Goal: Task Accomplishment & Management: Use online tool/utility

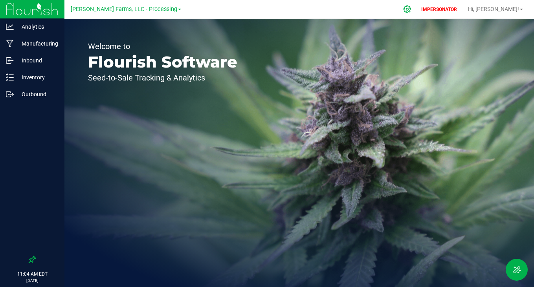
click at [411, 7] on icon at bounding box center [407, 9] width 8 height 8
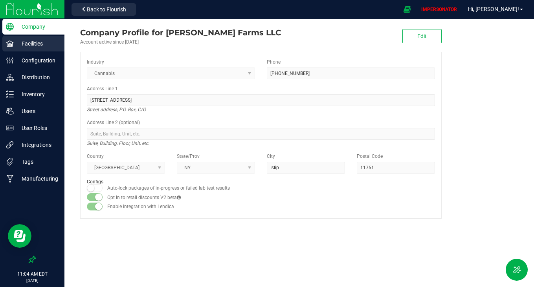
click at [41, 42] on p "Facilities" at bounding box center [37, 43] width 47 height 9
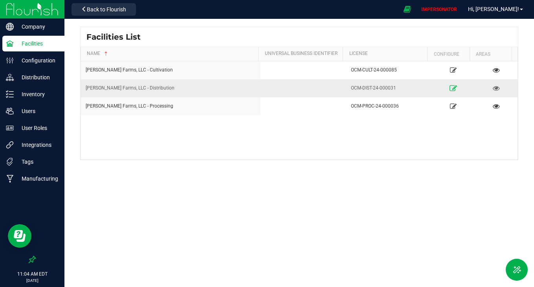
click at [450, 88] on icon at bounding box center [452, 87] width 7 height 5
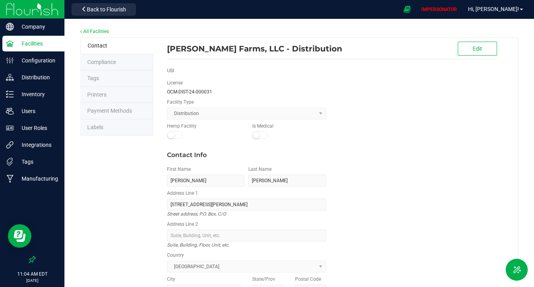
click at [114, 126] on li "Labels" at bounding box center [116, 127] width 73 height 16
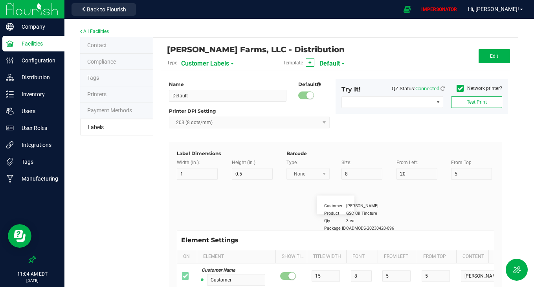
click at [216, 55] on div "[PERSON_NAME] Farms, LLC - Distribution" at bounding box center [277, 49] width 221 height 13
click at [210, 64] on span "Customer Labels" at bounding box center [205, 63] width 48 height 13
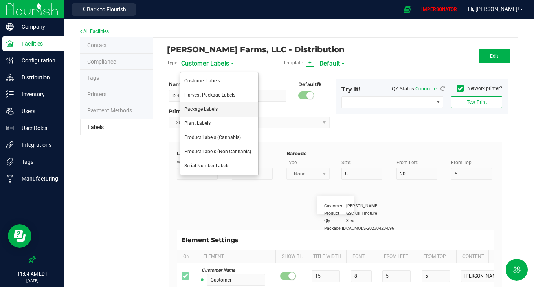
click at [203, 112] on li "Package Labels" at bounding box center [219, 109] width 78 height 14
type input "Zebra 4x2"
type input "4"
type input "2"
type input "10"
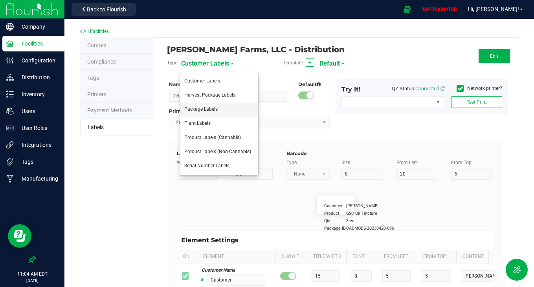
type input "35"
type input "45"
type input "Package ID"
type input "25"
type input "10"
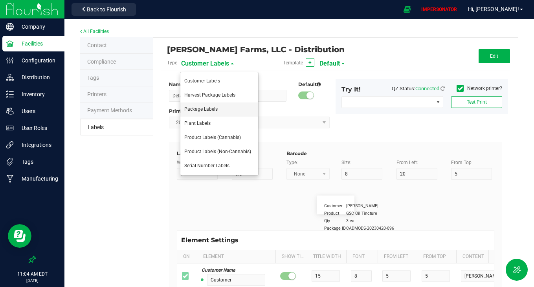
type input "CADMODS-20230420-096"
type input "SKU Name"
type input "25"
type input "10"
type input "Gelato Pen"
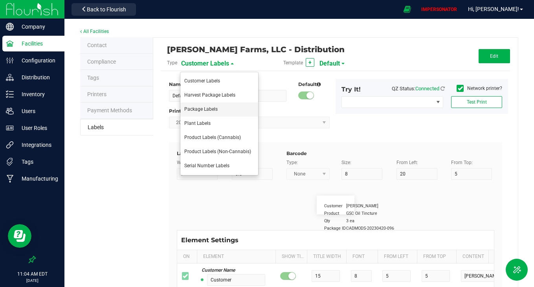
type input "Strain"
type input "25"
type input "10"
type input "Gelato"
type input "Size"
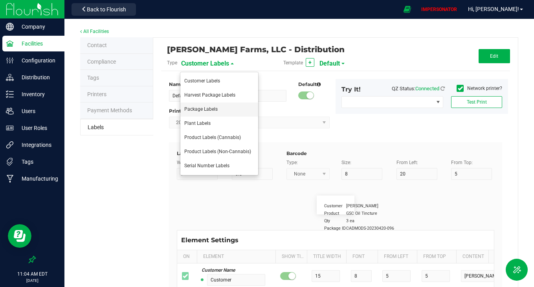
type input "25"
type input "10"
type input "44 units"
type input "Package Date"
type input "25"
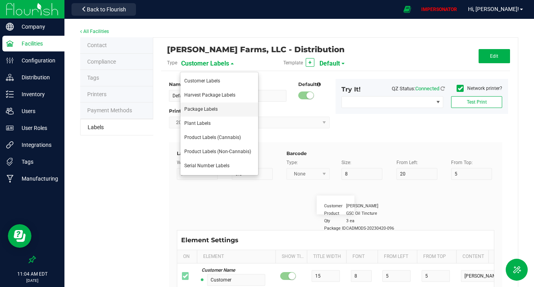
type input "10"
type input "25"
type input "[DATE] 10:14pm"
type input "Lot Number"
type input "25"
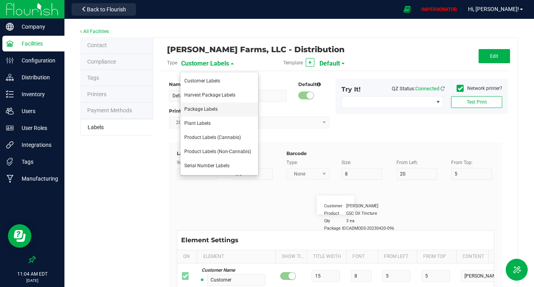
type input "10"
type input "30"
type input "LOT918234"
type input "SKU"
type input "25"
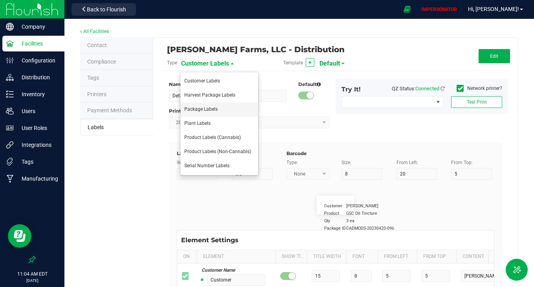
type input "10"
type input "30"
type input "42P017"
type input "Ref Field 1"
type input "25"
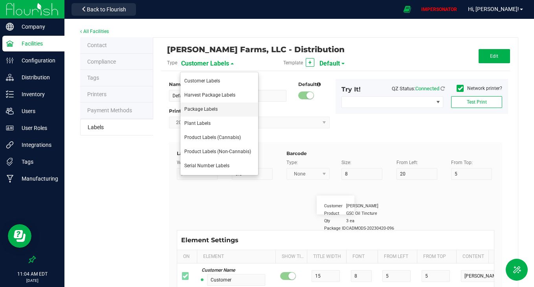
type input "10"
type input "35"
type input "Ref Field 1 Value"
type input "Ref Field 2"
type input "25"
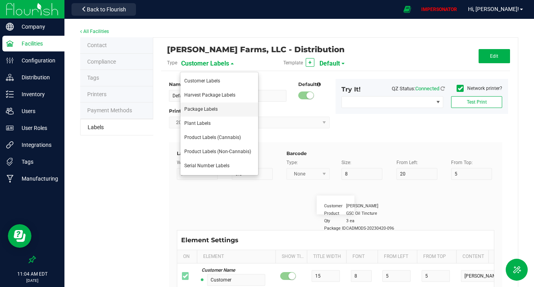
type input "10"
type input "35"
type input "Ref Field 2 Value"
type input "Ref Field 3"
type input "25"
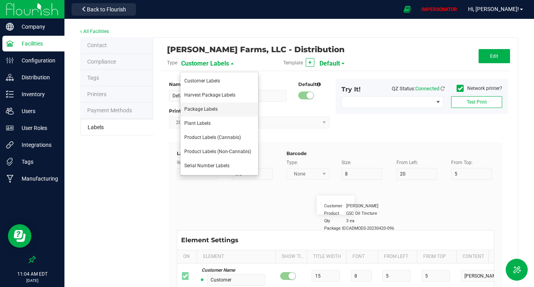
type input "10"
type input "35"
type input "Ref Field 3 Value"
type input "Item Ref Field 1"
type input "25"
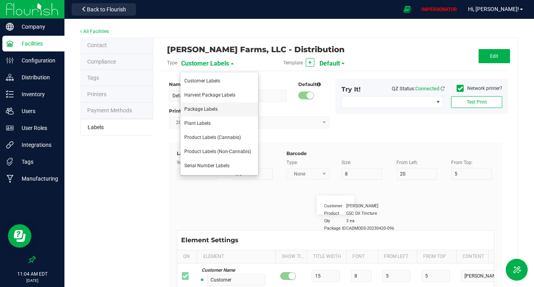
type input "10"
type input "35"
type input "Item Ref Field 1 Value"
type input "Item Ref Field 2"
type input "25"
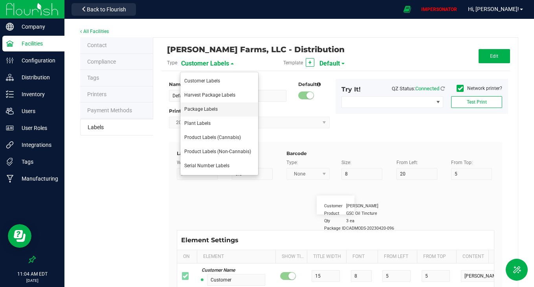
type input "10"
type input "35"
type input "Item Ref Field 2 Value"
type input "Item Ref Field 3"
type input "25"
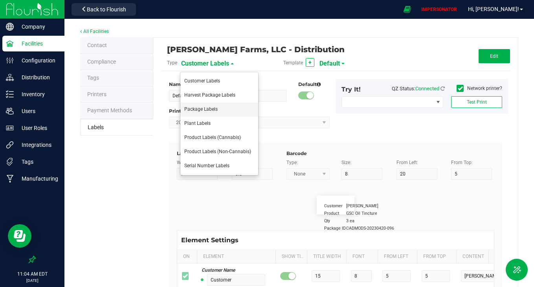
type input "10"
type input "35"
type input "Item Ref Field 3 Value"
type input "Item Ref Field 4"
type input "25"
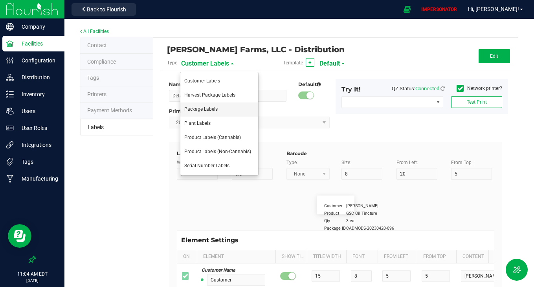
type input "10"
type input "35"
type input "Item Ref Field 4 Value"
type input "Item Ref Field 5"
type input "25"
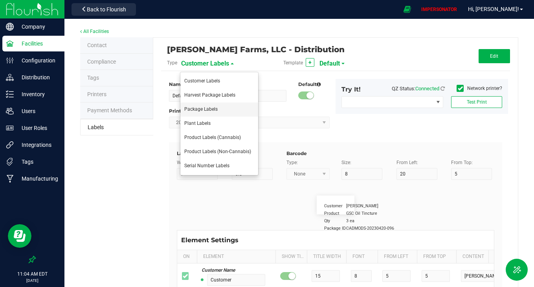
type input "10"
type input "35"
type input "Item Ref Field 5 Value"
type input "NDC Number"
type input "25"
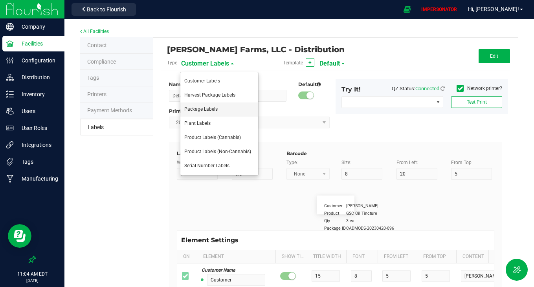
type input "10"
type input "35"
type input "[PHONE_NUMBER]"
type input "Number of Servings"
type input "25"
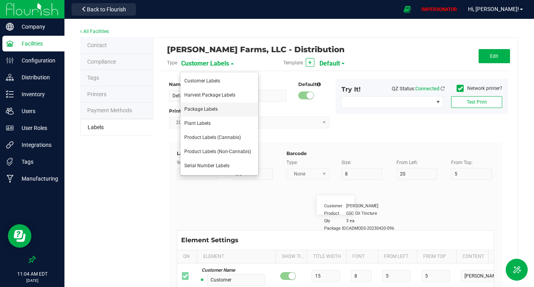
type input "10"
type input "35"
type input "4 servings/item"
type input "Serving Size"
type input "25"
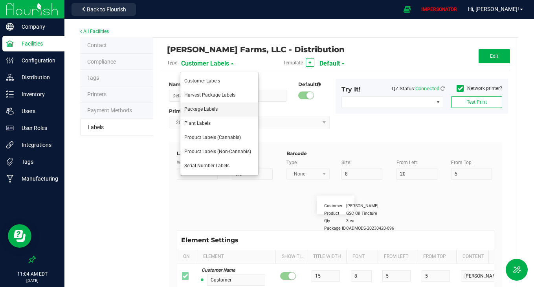
type input "10"
type input "35"
type input "1 cup"
type input "Serving Size (Grams)"
type input "25"
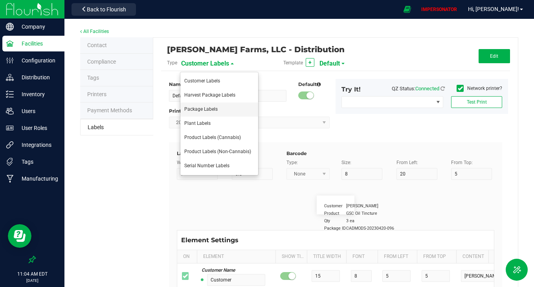
type input "10"
type input "35"
type input "4 g"
type input "Item Ingredients"
type input "25"
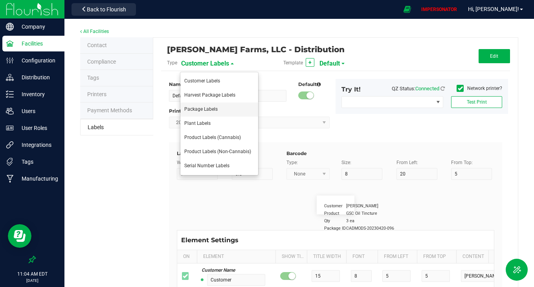
type input "10"
type input "35"
type input "Ingredient one, ingredient two"
type input "Allergens"
type input "25"
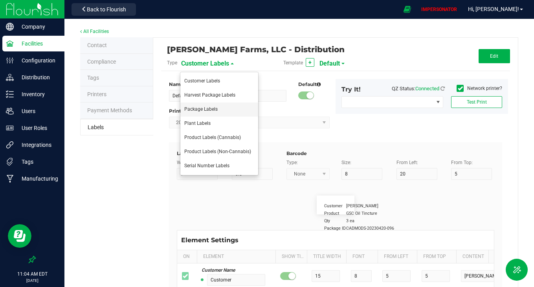
type input "10"
type input "35"
type input "Tree Nuts, Soy, Wheat"
type input "Feel"
type input "25"
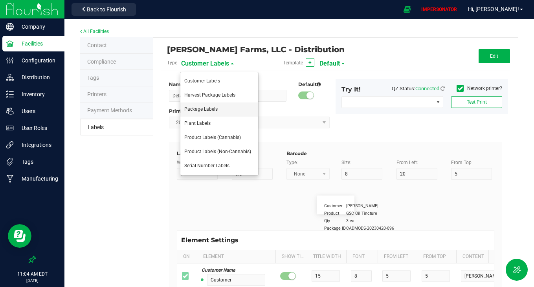
type input "10"
type input "35"
type input "Relaxed"
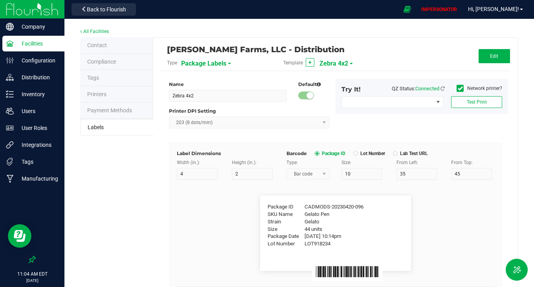
click at [335, 64] on span "Zebra 4x2" at bounding box center [333, 63] width 29 height 13
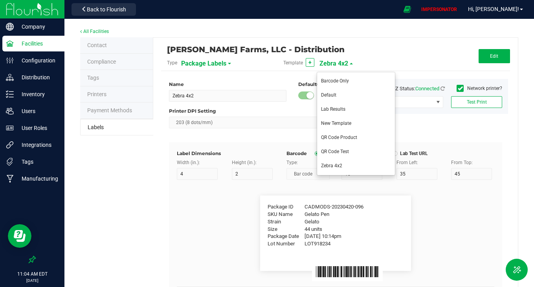
click at [444, 251] on flourish-label-viewer "Package ID CADMODS-20230420-096 SKU Name Gelato Pen Strain Gelato Size 44 units…" at bounding box center [335, 233] width 317 height 75
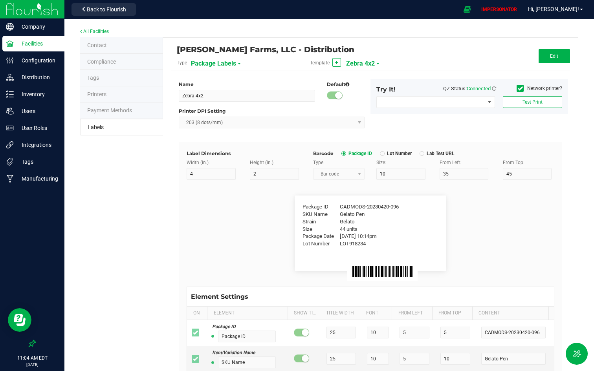
click at [372, 59] on div "Template + Zebra 4x2" at bounding box center [370, 62] width 133 height 13
click at [369, 61] on span "Zebra 4x2" at bounding box center [360, 63] width 29 height 13
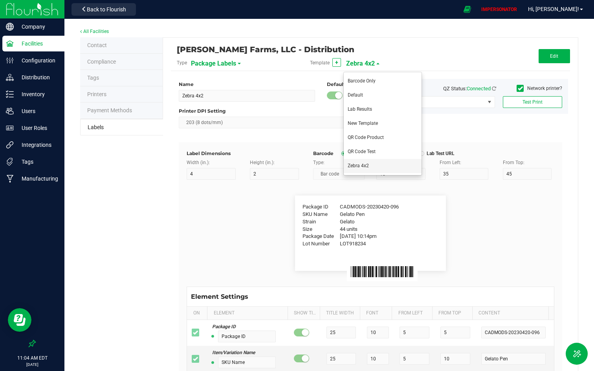
click at [356, 167] on span "Zebra 4x2" at bounding box center [357, 165] width 21 height 5
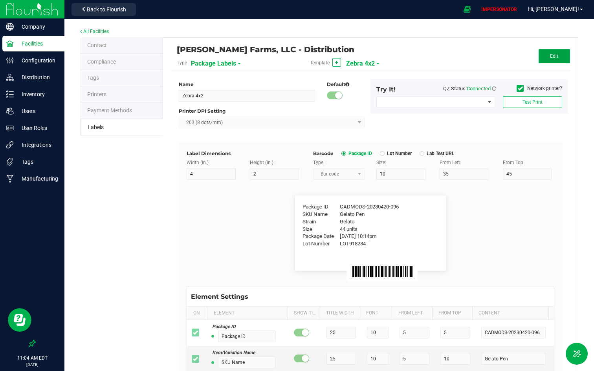
click at [533, 57] on span "Edit" at bounding box center [554, 55] width 8 height 5
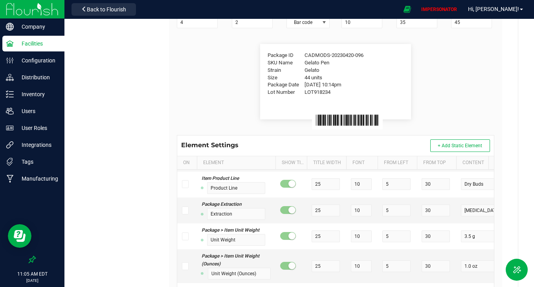
scroll to position [24, 0]
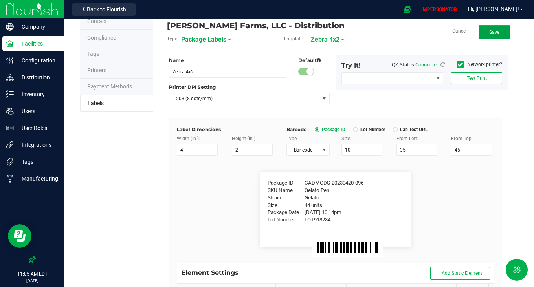
click at [489, 32] on span "Save" at bounding box center [494, 31] width 10 height 5
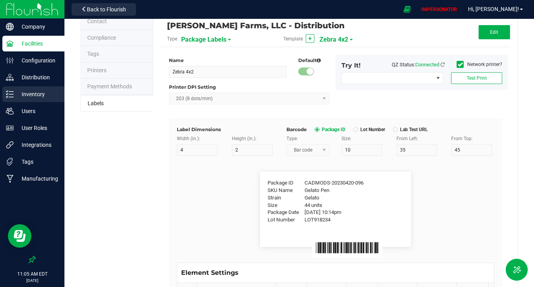
click at [25, 99] on p "Inventory" at bounding box center [37, 94] width 47 height 9
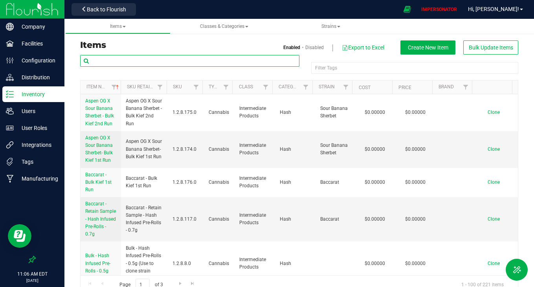
click at [144, 59] on input "text" at bounding box center [189, 61] width 219 height 12
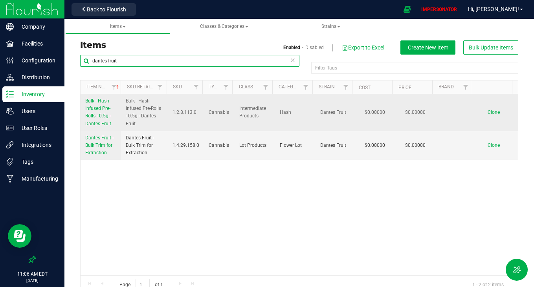
type input "dantes fruit"
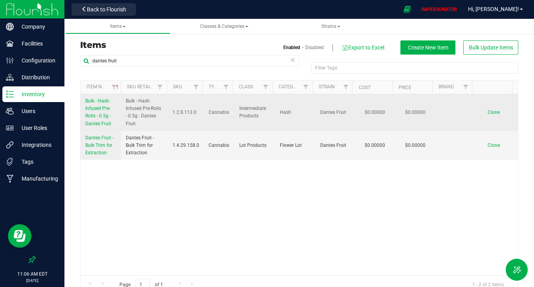
click at [103, 105] on link "Bulk - Hash Infused Pre-Rolls - 0.5g - Dantes Fruit" at bounding box center [100, 112] width 31 height 30
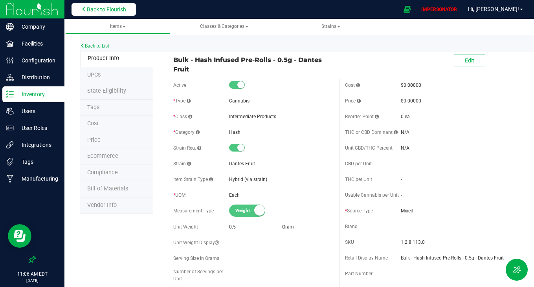
click at [120, 9] on span "Back to Flourish" at bounding box center [106, 9] width 39 height 6
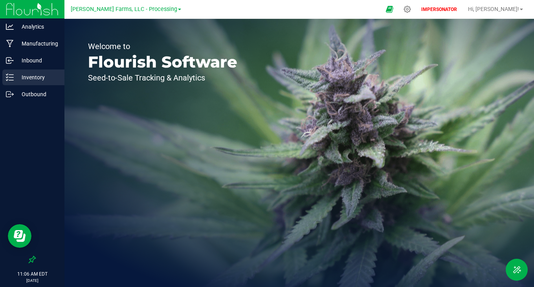
click at [42, 81] on p "Inventory" at bounding box center [37, 77] width 47 height 9
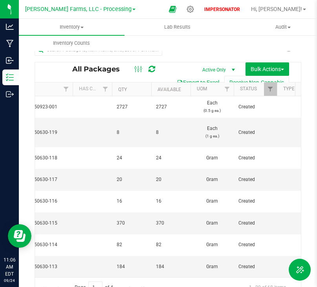
scroll to position [0, 182]
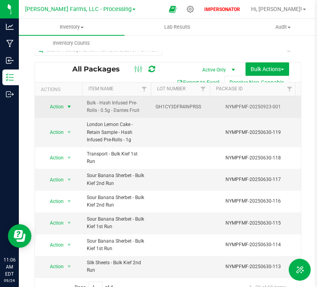
click at [63, 111] on span "Action" at bounding box center [53, 106] width 21 height 11
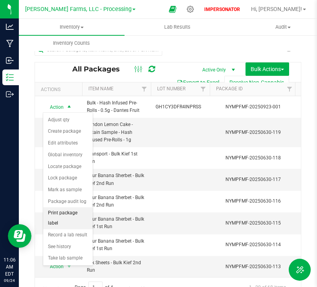
click at [68, 213] on li "Print package label" at bounding box center [67, 218] width 49 height 22
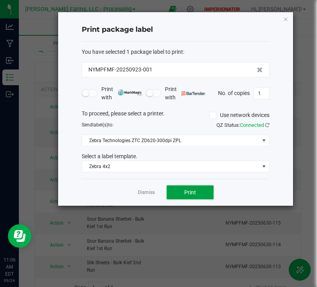
click at [178, 192] on button "Print" at bounding box center [189, 192] width 47 height 14
click at [145, 194] on link "Dismiss" at bounding box center [146, 192] width 17 height 7
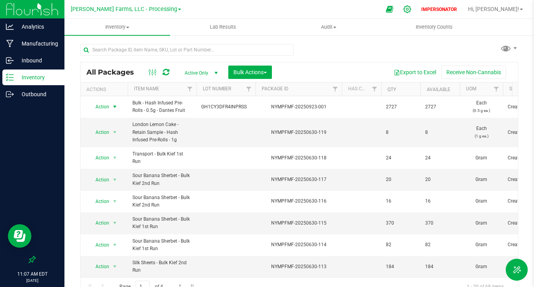
click at [411, 12] on icon at bounding box center [406, 8] width 7 height 7
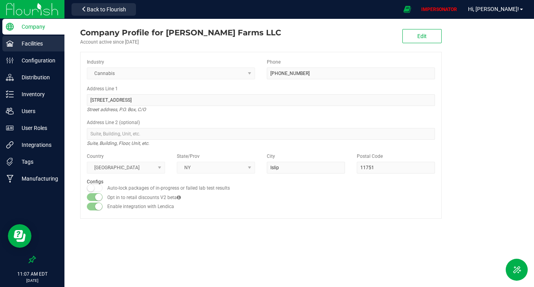
click at [43, 46] on p "Facilities" at bounding box center [37, 43] width 47 height 9
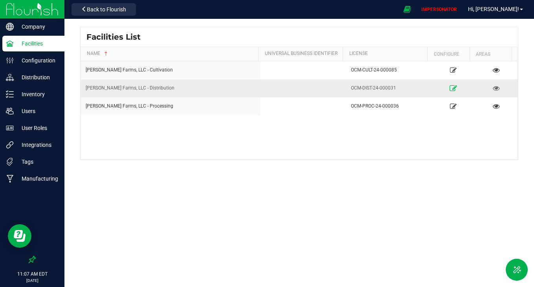
click at [450, 88] on icon at bounding box center [452, 87] width 7 height 5
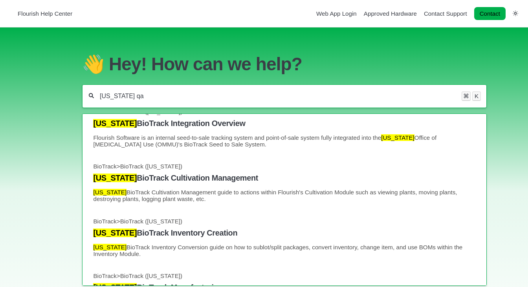
scroll to position [127, 0]
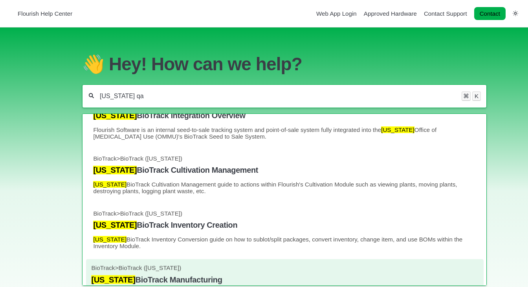
type input "florida qa"
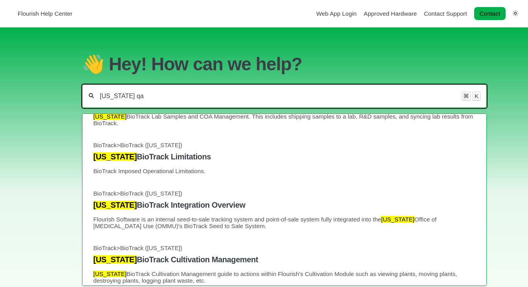
scroll to position [0, 0]
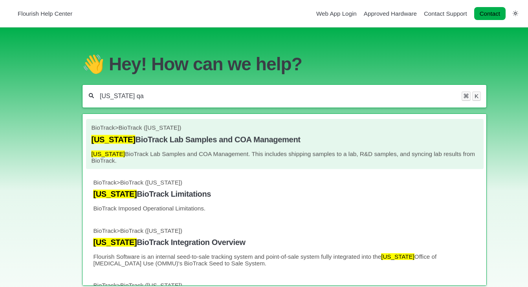
click at [207, 141] on h4 "Florida BioTrack Lab Samples and COA Management" at bounding box center [284, 139] width 386 height 9
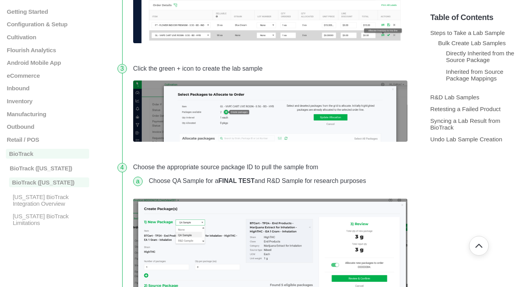
scroll to position [572, 0]
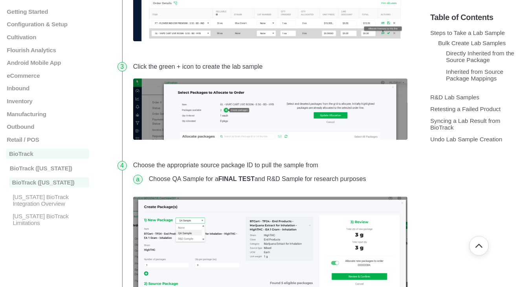
click at [187, 226] on img at bounding box center [270, 246] width 274 height 98
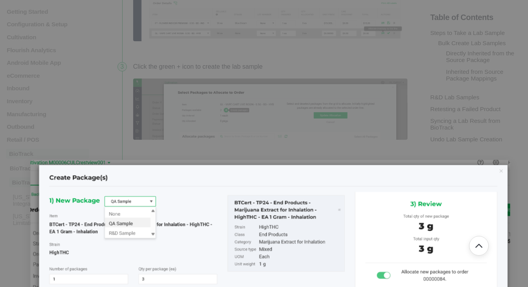
click at [188, 222] on img at bounding box center [270, 246] width 480 height 172
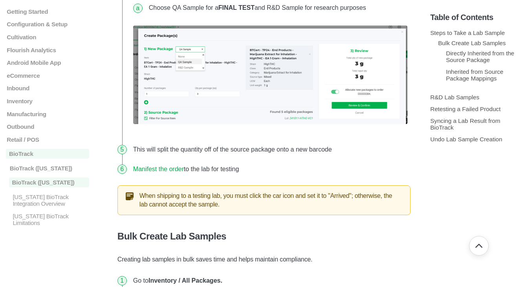
scroll to position [730, 0]
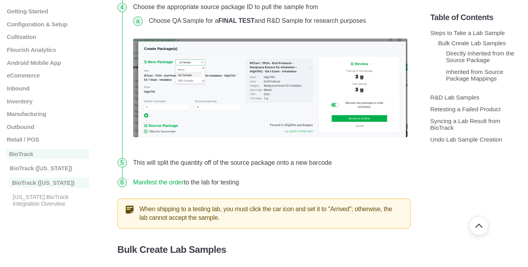
click at [194, 64] on img at bounding box center [270, 87] width 274 height 98
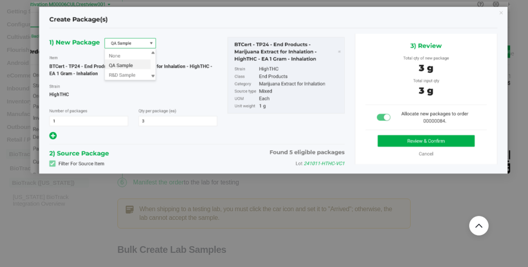
click at [154, 75] on img at bounding box center [270, 88] width 480 height 172
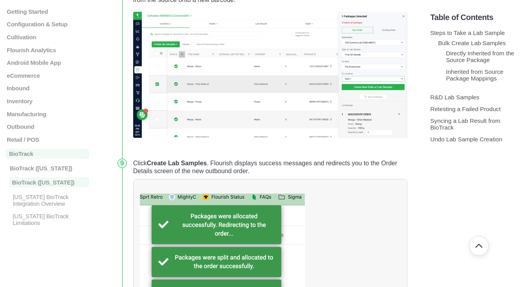
scroll to position [1237, 0]
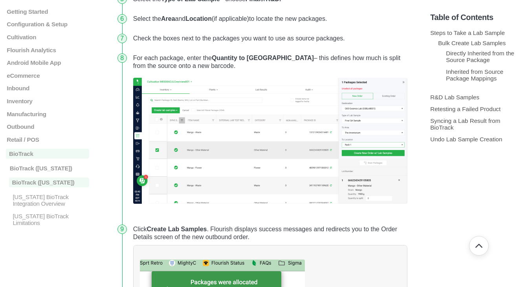
drag, startPoint x: 530, startPoint y: 156, endPoint x: 527, endPoint y: 117, distance: 39.0
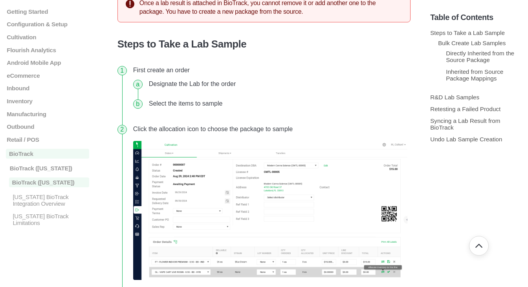
scroll to position [354, 0]
